Goal: Task Accomplishment & Management: Manage account settings

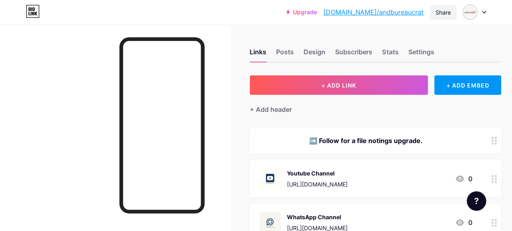
click at [448, 11] on div "Share" at bounding box center [442, 12] width 15 height 8
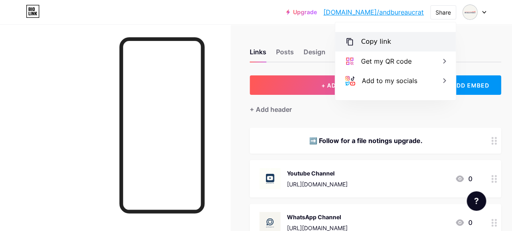
click at [395, 45] on div "Copy link" at bounding box center [395, 41] width 121 height 19
click at [370, 39] on div "Copy link" at bounding box center [376, 42] width 30 height 10
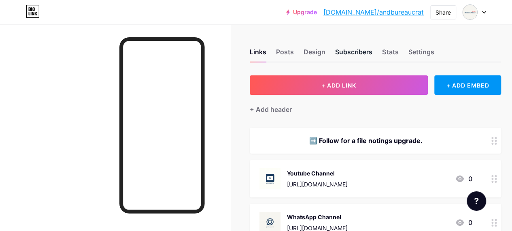
click at [355, 52] on div "Subscribers" at bounding box center [353, 54] width 37 height 15
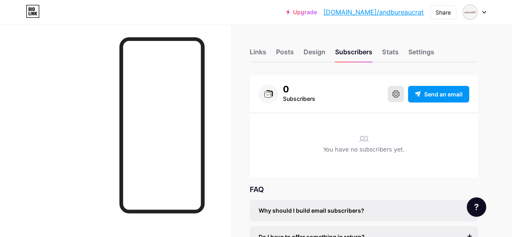
click at [390, 93] on button at bounding box center [396, 94] width 16 height 16
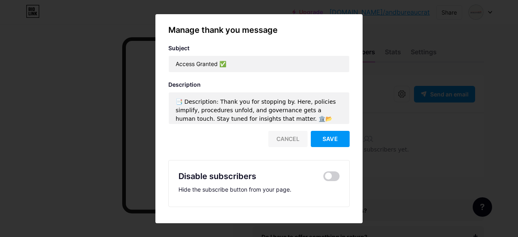
click at [284, 141] on div "Cancel" at bounding box center [287, 139] width 39 height 16
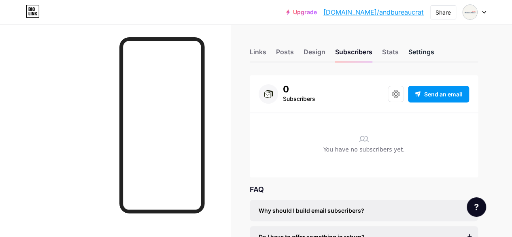
click at [425, 50] on div "Settings" at bounding box center [421, 54] width 26 height 15
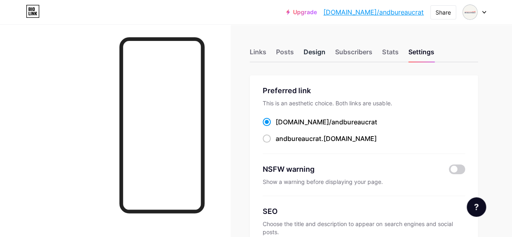
click at [325, 52] on div "Design" at bounding box center [314, 54] width 22 height 15
